Goal: Task Accomplishment & Management: Manage account settings

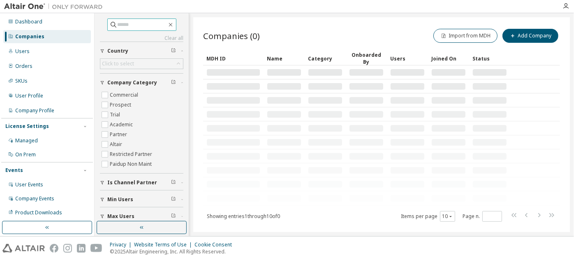
click at [147, 24] on input "text" at bounding box center [142, 25] width 49 height 8
paste input "**********"
type input "**********"
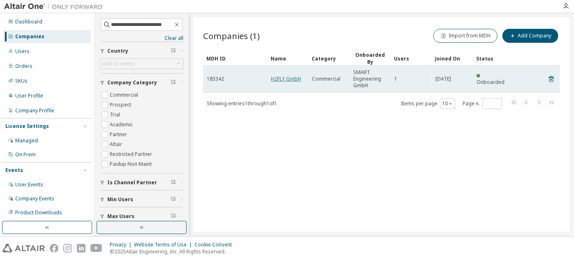
click at [290, 79] on link "H2FLY GmbH" at bounding box center [286, 78] width 30 height 7
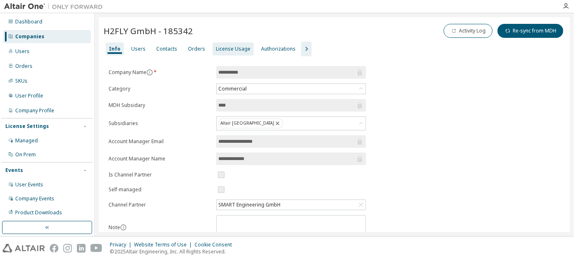
click at [239, 49] on div "License Usage" at bounding box center [233, 49] width 35 height 7
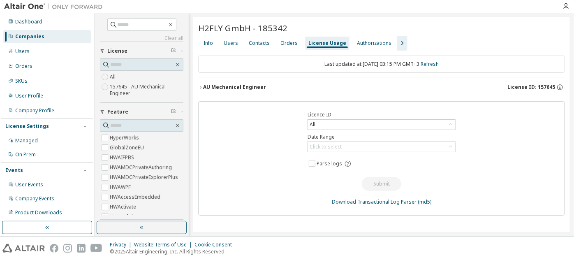
click at [257, 85] on div "AU Mechanical Engineer" at bounding box center [234, 87] width 63 height 7
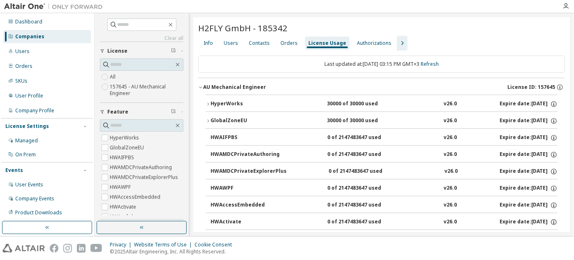
click at [208, 98] on button "HyperWorks 30000 of 30000 used v26.0 Expire date: [DATE]" at bounding box center [382, 104] width 352 height 18
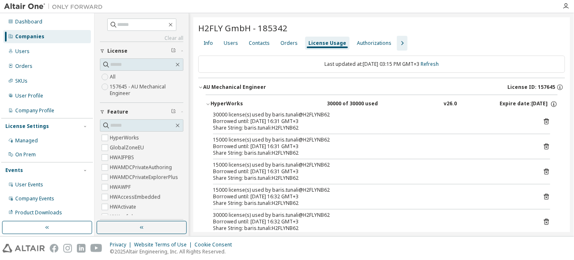
scroll to position [53, 0]
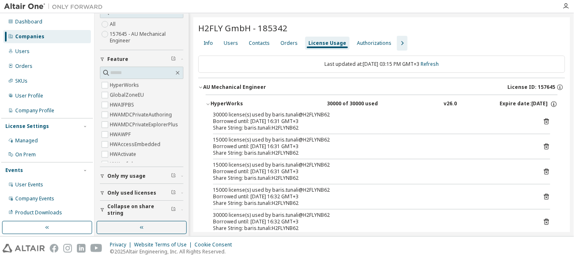
click at [146, 194] on span "Only used licenses" at bounding box center [131, 193] width 49 height 7
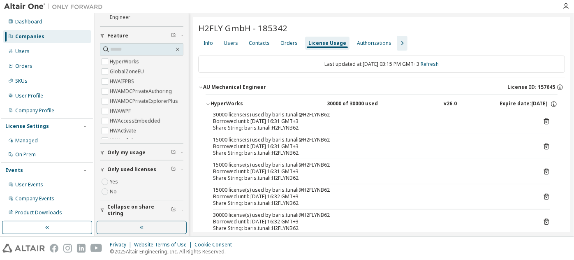
click at [145, 204] on button "Collapse on share string" at bounding box center [141, 210] width 83 height 18
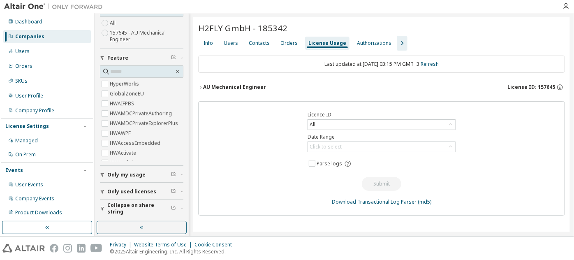
scroll to position [52, 0]
click at [268, 88] on div "AU Mechanical Engineer License ID: 157645" at bounding box center [384, 86] width 362 height 7
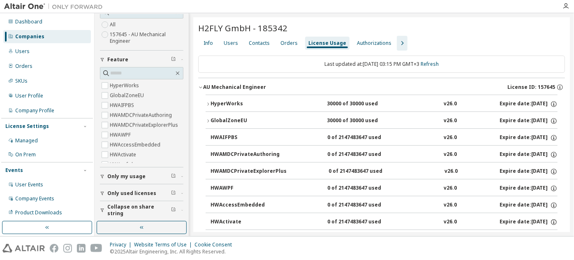
click at [245, 104] on div "HyperWorks" at bounding box center [247, 103] width 74 height 7
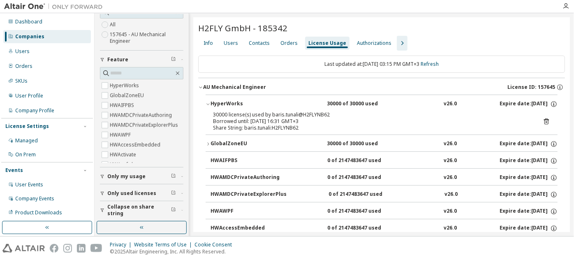
click at [543, 121] on icon at bounding box center [546, 121] width 7 height 7
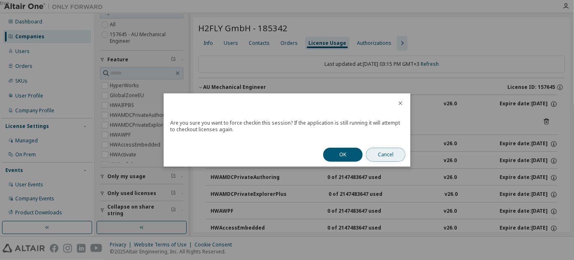
click at [371, 154] on button "Cancel" at bounding box center [385, 155] width 39 height 14
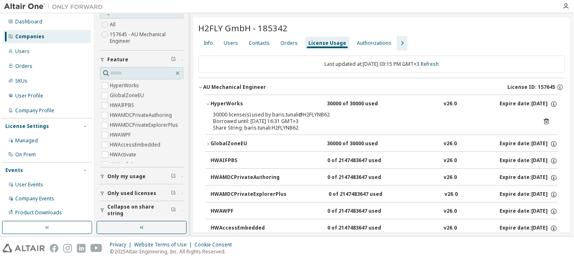
click at [544, 123] on icon at bounding box center [546, 121] width 7 height 7
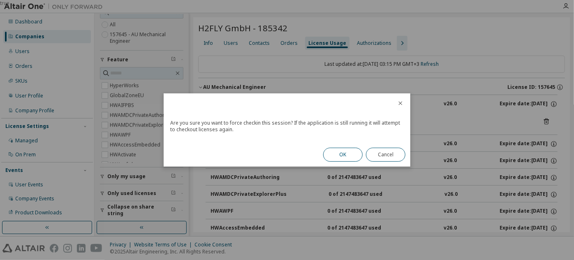
click at [344, 150] on button "OK" at bounding box center [342, 155] width 39 height 14
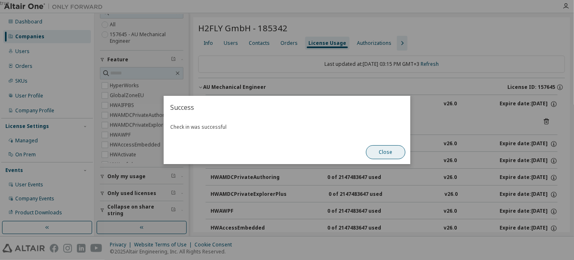
click at [383, 154] on button "Close" at bounding box center [385, 152] width 39 height 14
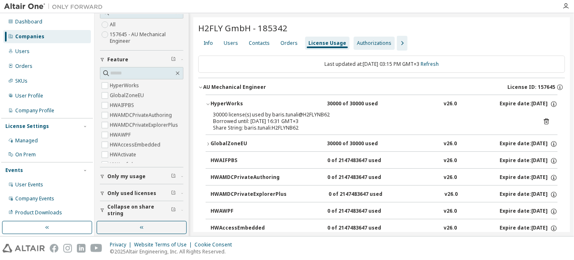
click at [359, 44] on div "Authorizations" at bounding box center [374, 43] width 35 height 7
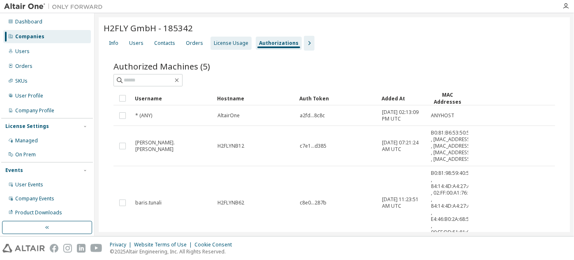
click at [236, 41] on div "License Usage" at bounding box center [231, 43] width 35 height 7
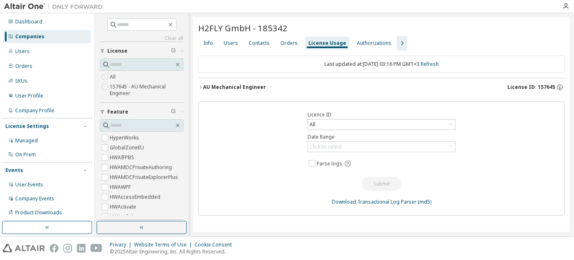
click at [200, 89] on button "AU Mechanical Engineer License ID: 157645" at bounding box center [381, 87] width 367 height 18
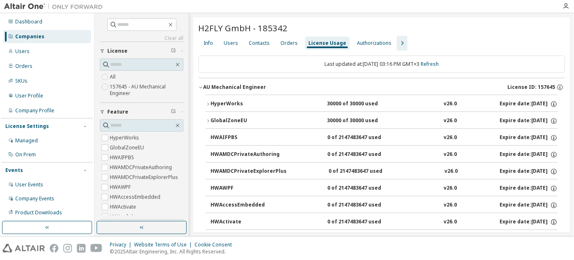
click at [210, 103] on icon "button" at bounding box center [208, 104] width 5 height 5
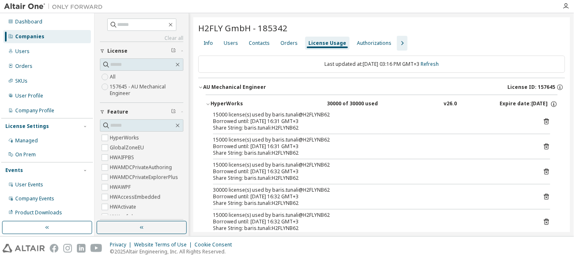
scroll to position [53, 0]
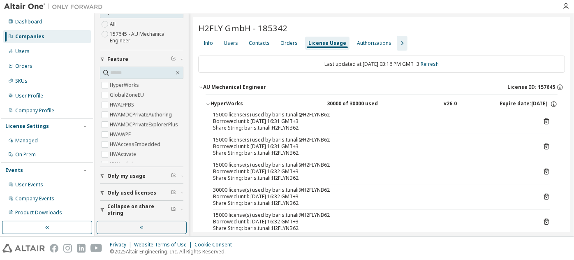
click at [130, 186] on button "Only used licenses" at bounding box center [141, 193] width 83 height 18
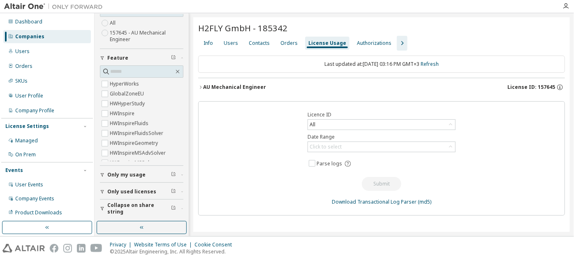
scroll to position [52, 0]
click at [201, 85] on icon "button" at bounding box center [200, 87] width 5 height 5
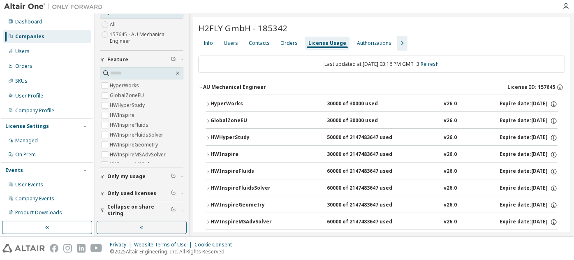
click at [213, 103] on div "HyperWorks" at bounding box center [247, 103] width 74 height 7
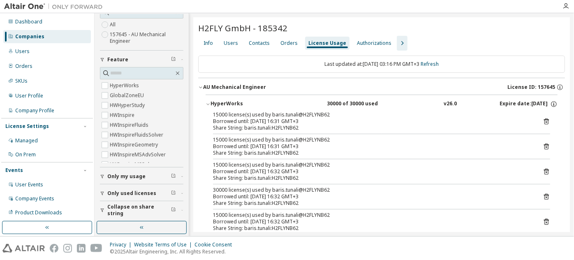
click at [213, 103] on div "HyperWorks" at bounding box center [247, 103] width 74 height 7
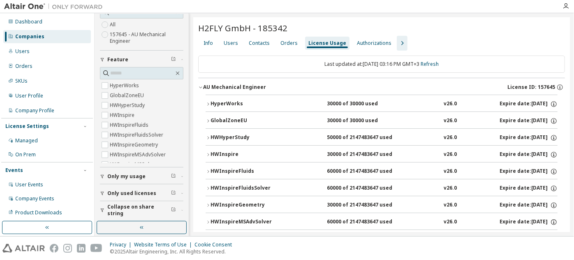
click at [149, 205] on span "Collapse on share string" at bounding box center [139, 209] width 64 height 13
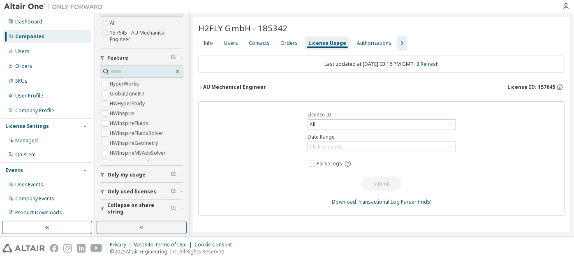
scroll to position [53, 0]
click at [203, 90] on button "AU Mechanical Engineer License ID: 157645" at bounding box center [381, 87] width 367 height 18
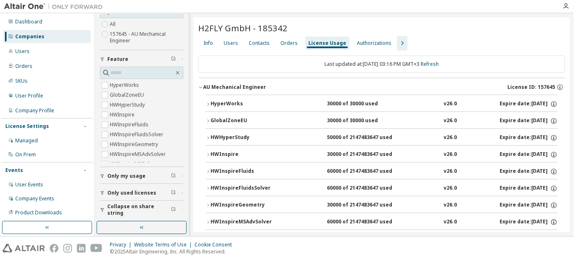
click at [206, 102] on icon "button" at bounding box center [208, 104] width 5 height 5
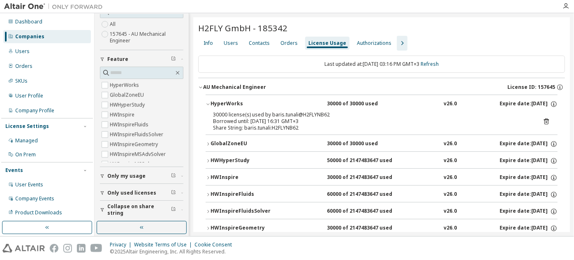
click at [207, 142] on icon "button" at bounding box center [208, 143] width 5 height 5
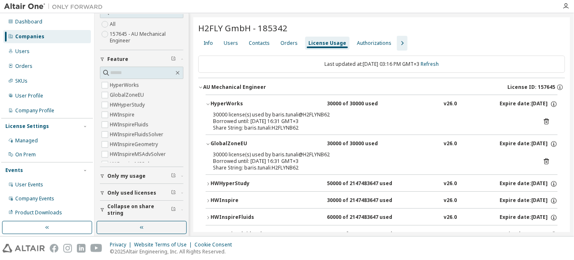
click at [543, 158] on icon at bounding box center [546, 160] width 7 height 7
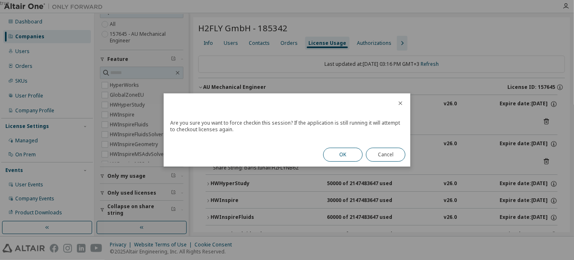
click at [354, 153] on button "OK" at bounding box center [342, 155] width 39 height 14
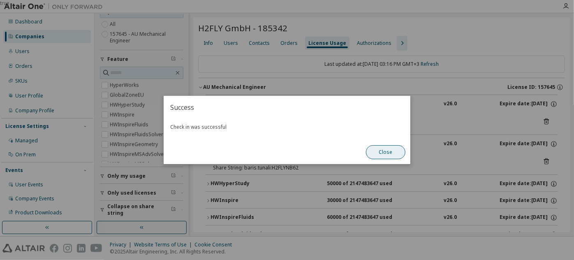
click at [387, 156] on button "Close" at bounding box center [385, 152] width 39 height 14
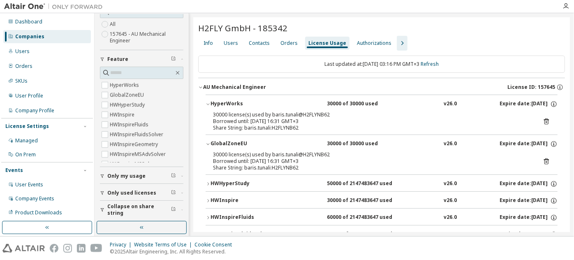
click at [545, 121] on icon at bounding box center [546, 122] width 2 height 2
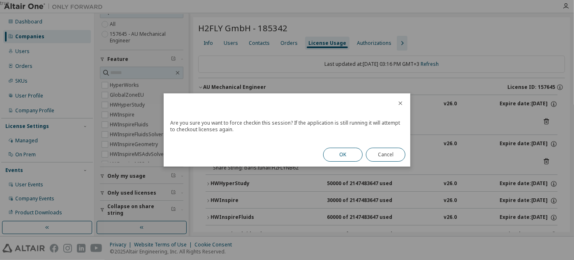
click at [331, 149] on button "OK" at bounding box center [342, 155] width 39 height 14
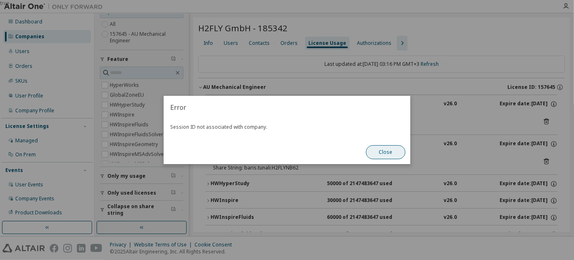
click at [382, 153] on button "Close" at bounding box center [385, 152] width 39 height 14
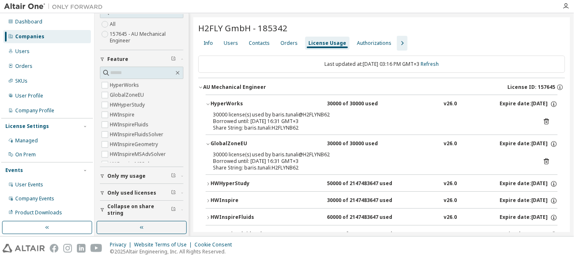
click at [544, 119] on icon at bounding box center [546, 121] width 5 height 6
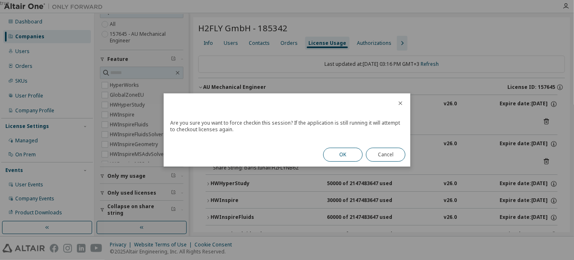
click at [353, 152] on button "OK" at bounding box center [342, 155] width 39 height 14
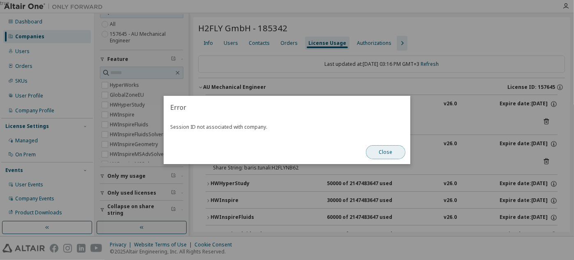
click at [387, 150] on button "Close" at bounding box center [385, 152] width 39 height 14
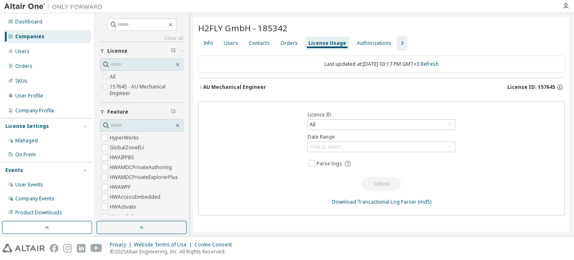
click at [201, 87] on icon "button" at bounding box center [201, 87] width 2 height 3
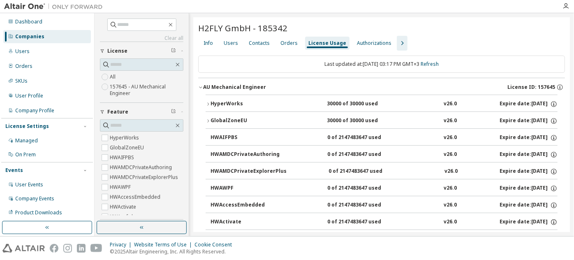
click at [207, 102] on icon "button" at bounding box center [208, 104] width 5 height 5
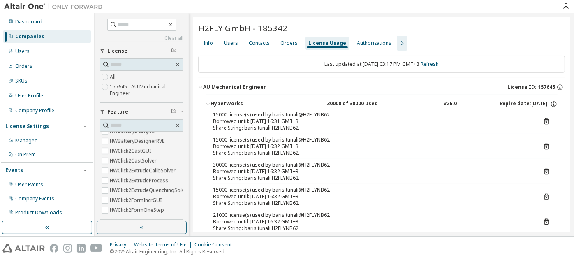
scroll to position [53, 0]
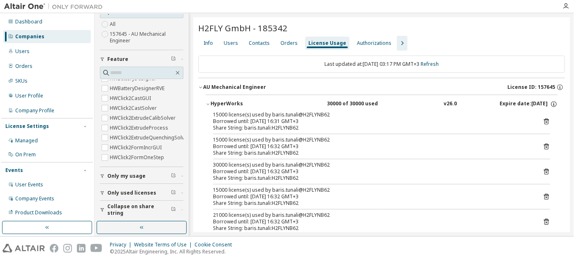
click at [132, 194] on span "Only used licenses" at bounding box center [131, 193] width 49 height 7
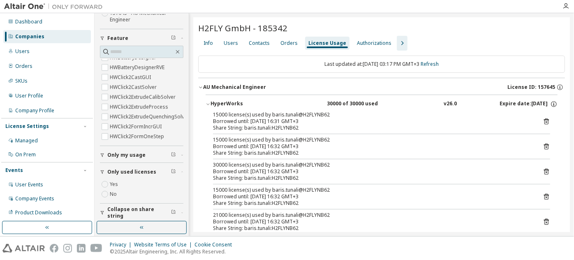
scroll to position [76, 0]
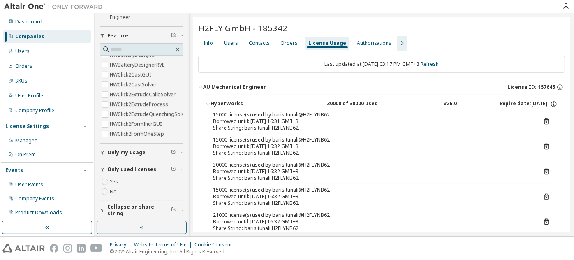
click at [125, 211] on span "Collapse on share string" at bounding box center [139, 209] width 64 height 13
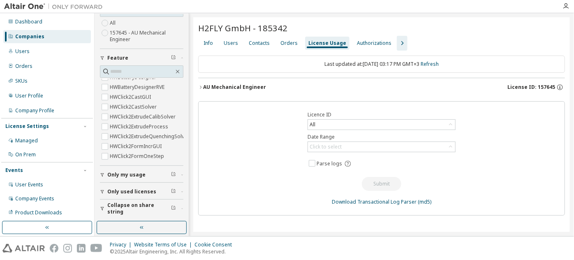
scroll to position [53, 0]
click at [201, 88] on icon "button" at bounding box center [200, 87] width 5 height 5
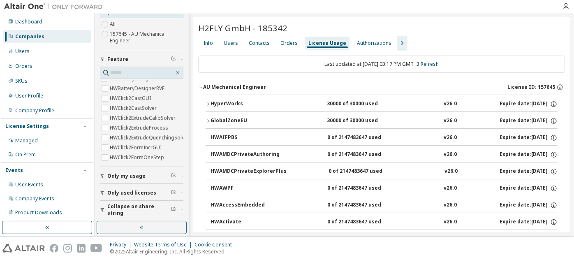
click at [208, 118] on icon "button" at bounding box center [208, 120] width 5 height 5
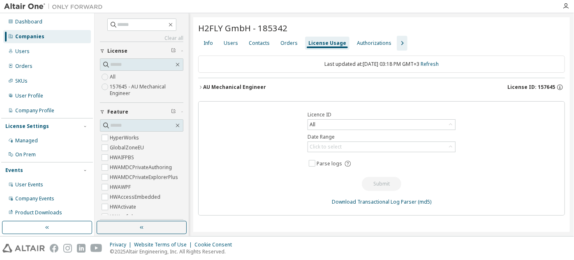
click at [201, 87] on icon "button" at bounding box center [200, 87] width 5 height 5
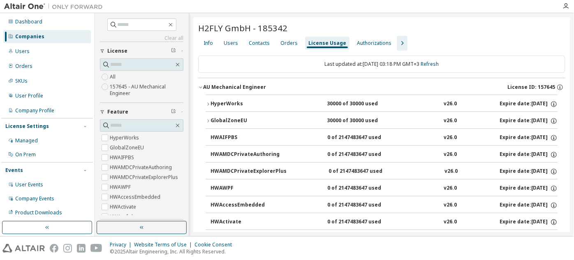
click at [207, 118] on icon "button" at bounding box center [208, 120] width 5 height 5
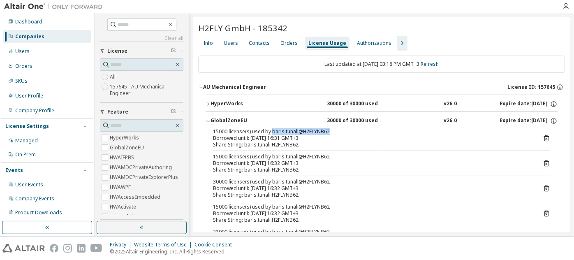
drag, startPoint x: 270, startPoint y: 130, endPoint x: 331, endPoint y: 130, distance: 61.2
click at [331, 130] on div "15000 license(s) used by baris.tunali@H2FLYNB62" at bounding box center [371, 131] width 317 height 7
copy div "baris.tunali@H2FLYNB62"
click at [543, 136] on icon at bounding box center [546, 137] width 7 height 7
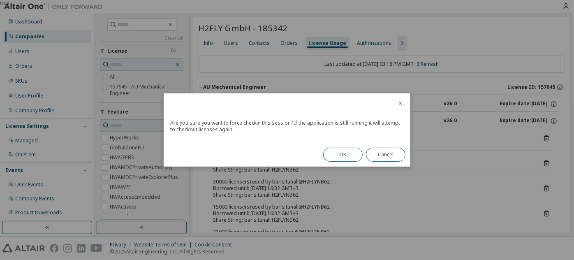
click at [333, 155] on button "OK" at bounding box center [342, 155] width 39 height 14
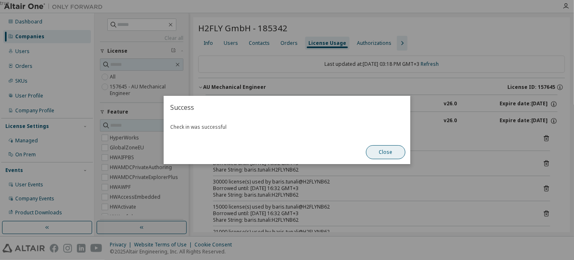
click at [383, 152] on button "Close" at bounding box center [385, 152] width 39 height 14
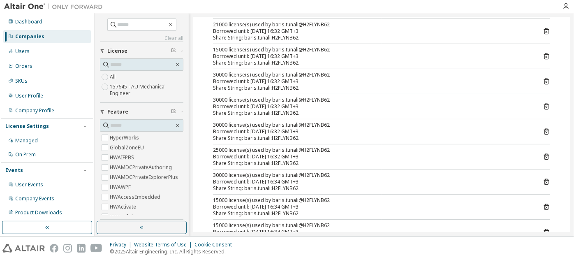
scroll to position [53, 0]
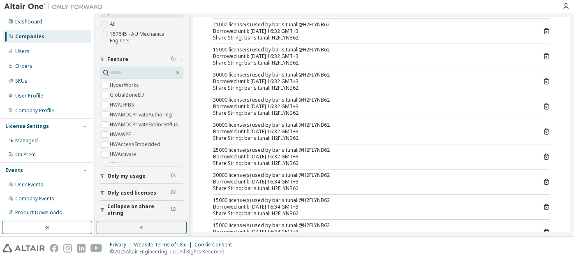
click at [134, 208] on span "Collapse on share string" at bounding box center [139, 209] width 64 height 13
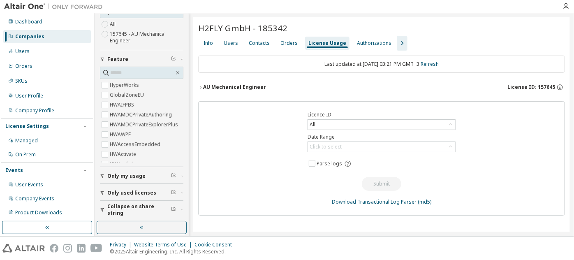
click at [261, 84] on div "AU Mechanical Engineer" at bounding box center [234, 87] width 63 height 7
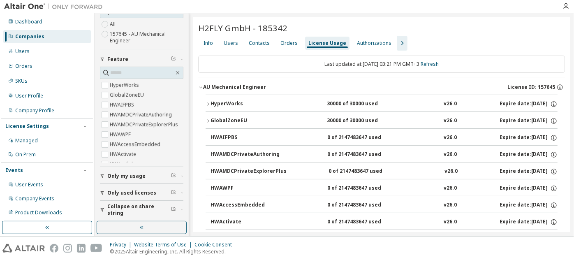
click at [228, 118] on div "GlobalZoneEU" at bounding box center [247, 120] width 74 height 7
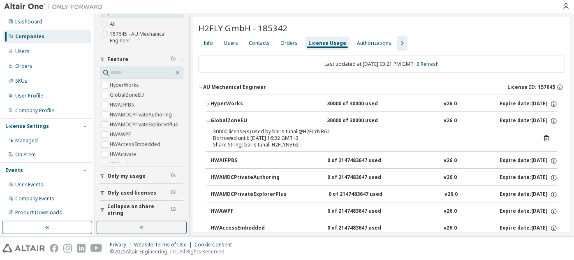
click at [544, 136] on icon at bounding box center [546, 138] width 5 height 6
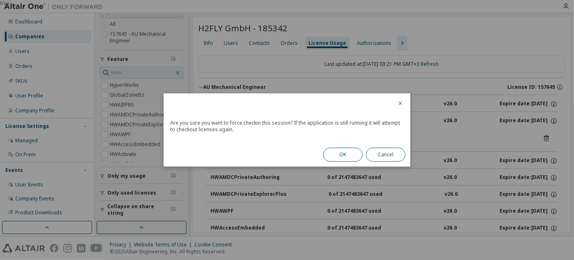
click at [341, 158] on button "OK" at bounding box center [342, 155] width 39 height 14
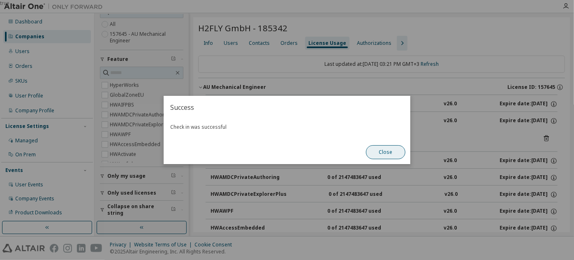
click at [382, 150] on button "Close" at bounding box center [385, 152] width 39 height 14
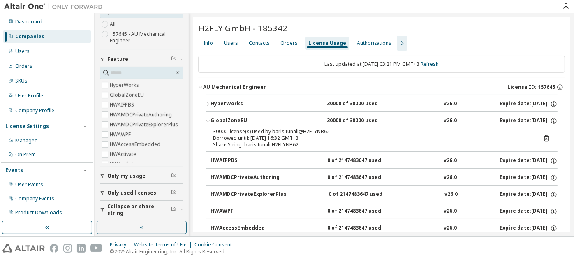
click at [217, 104] on div "HyperWorks" at bounding box center [247, 103] width 74 height 7
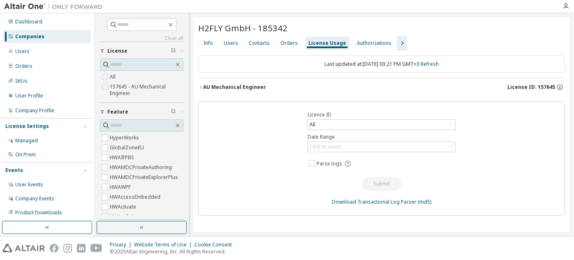
click at [226, 86] on div "AU Mechanical Engineer" at bounding box center [234, 87] width 63 height 7
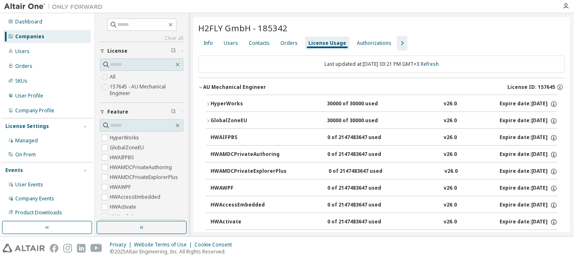
click at [212, 100] on div "HyperWorks" at bounding box center [247, 103] width 74 height 7
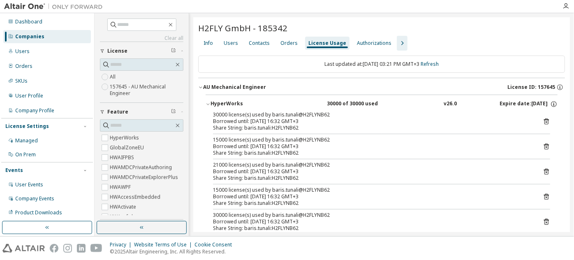
click at [212, 100] on div "HyperWorks" at bounding box center [247, 103] width 74 height 7
